Goal: Transaction & Acquisition: Purchase product/service

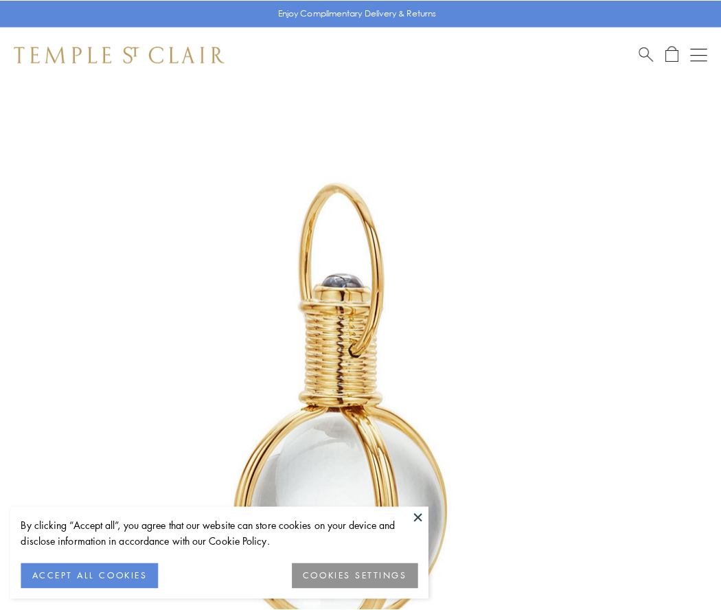
scroll to position [359, 0]
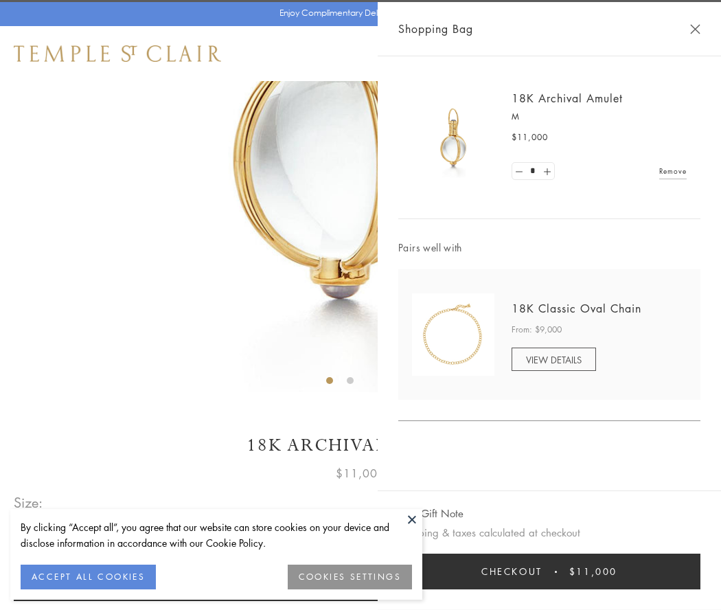
click at [550, 572] on button "Checkout $11,000" at bounding box center [549, 572] width 302 height 36
